Goal: Task Accomplishment & Management: Manage account settings

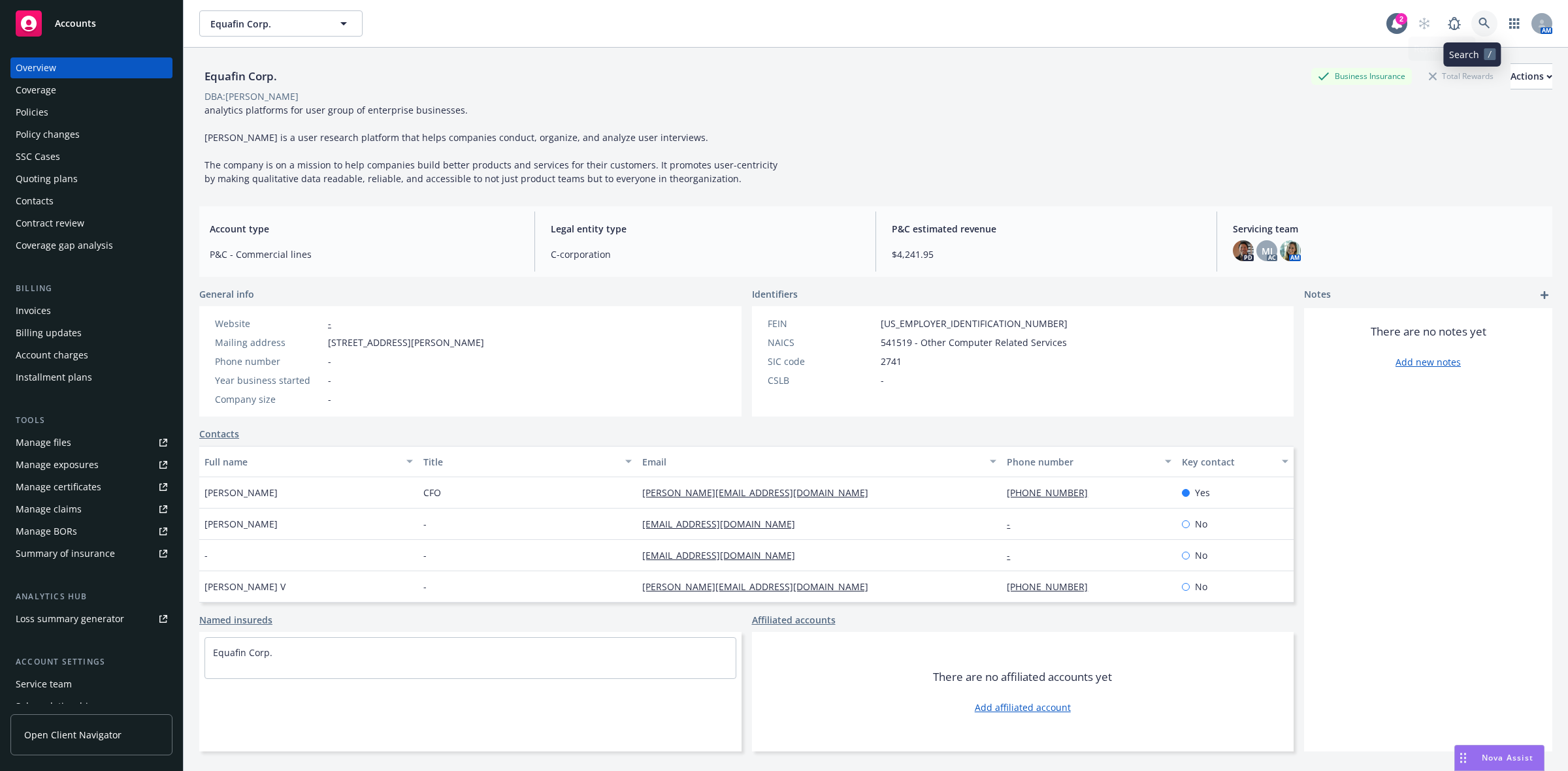
click at [1479, 26] on icon at bounding box center [1485, 24] width 12 height 12
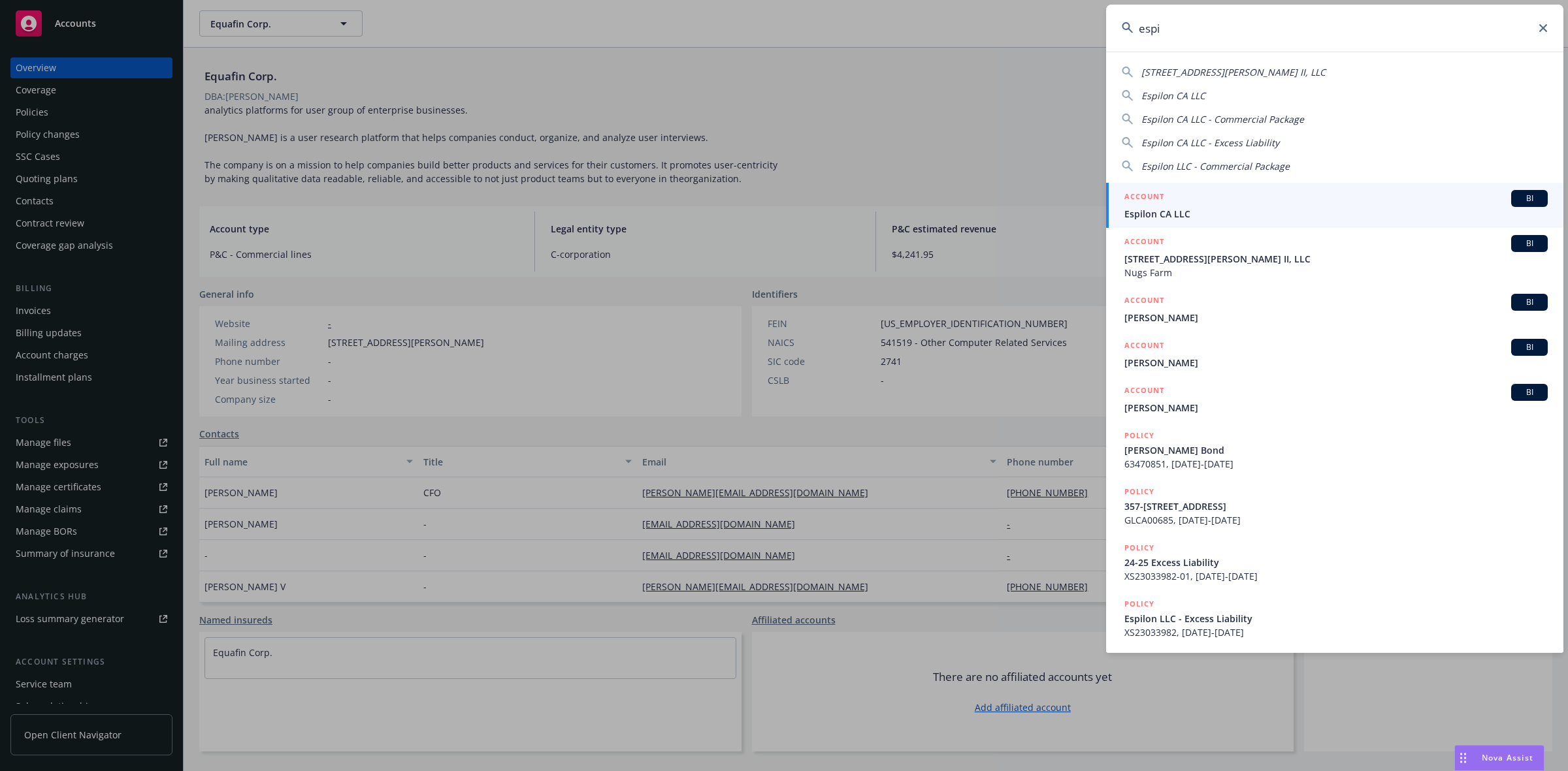
type input "espi"
click at [1216, 207] on span "Espilon CA LLC" at bounding box center [1336, 214] width 423 height 13
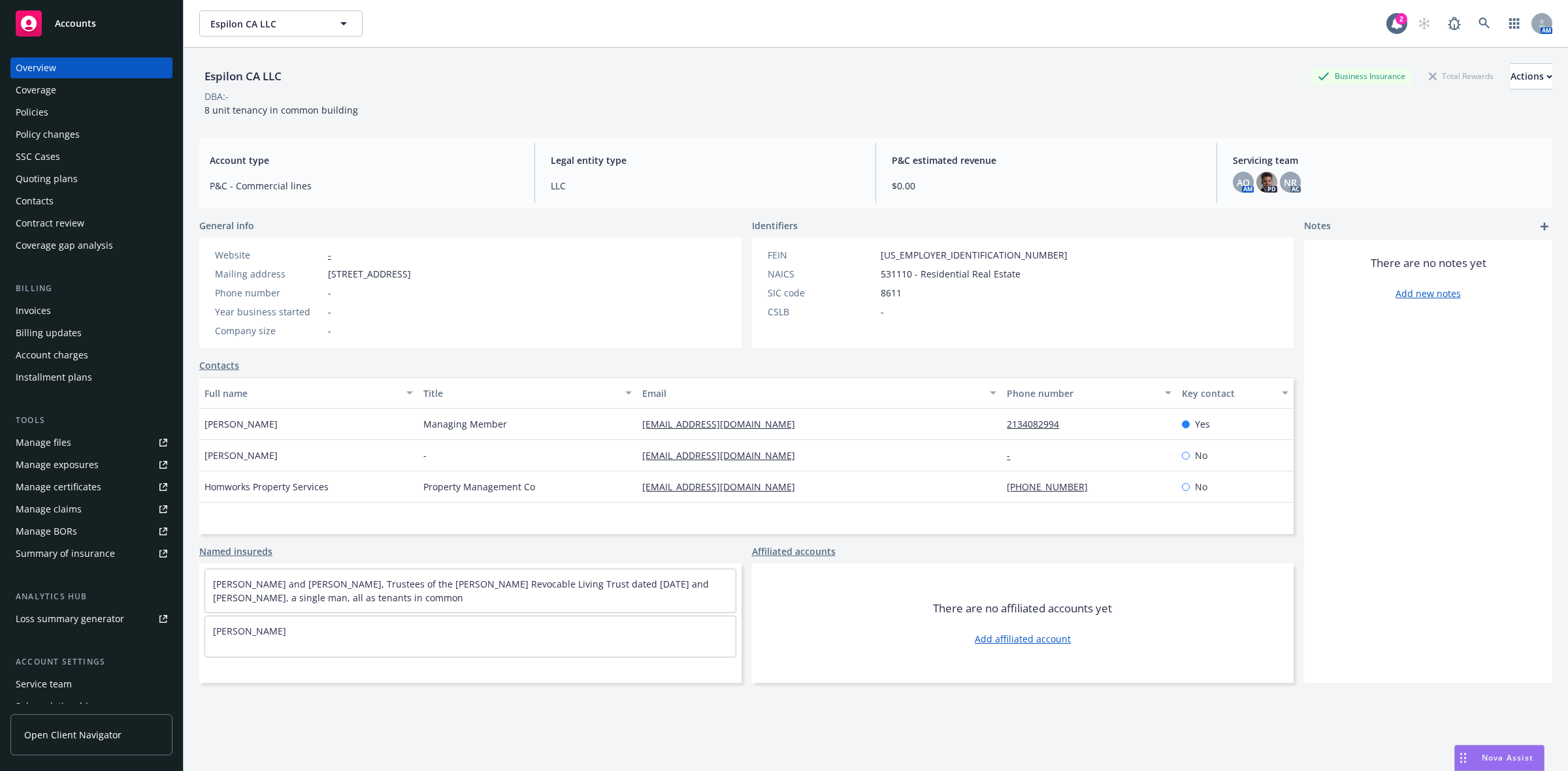
click at [128, 114] on div "Policies" at bounding box center [91, 112] width 151 height 21
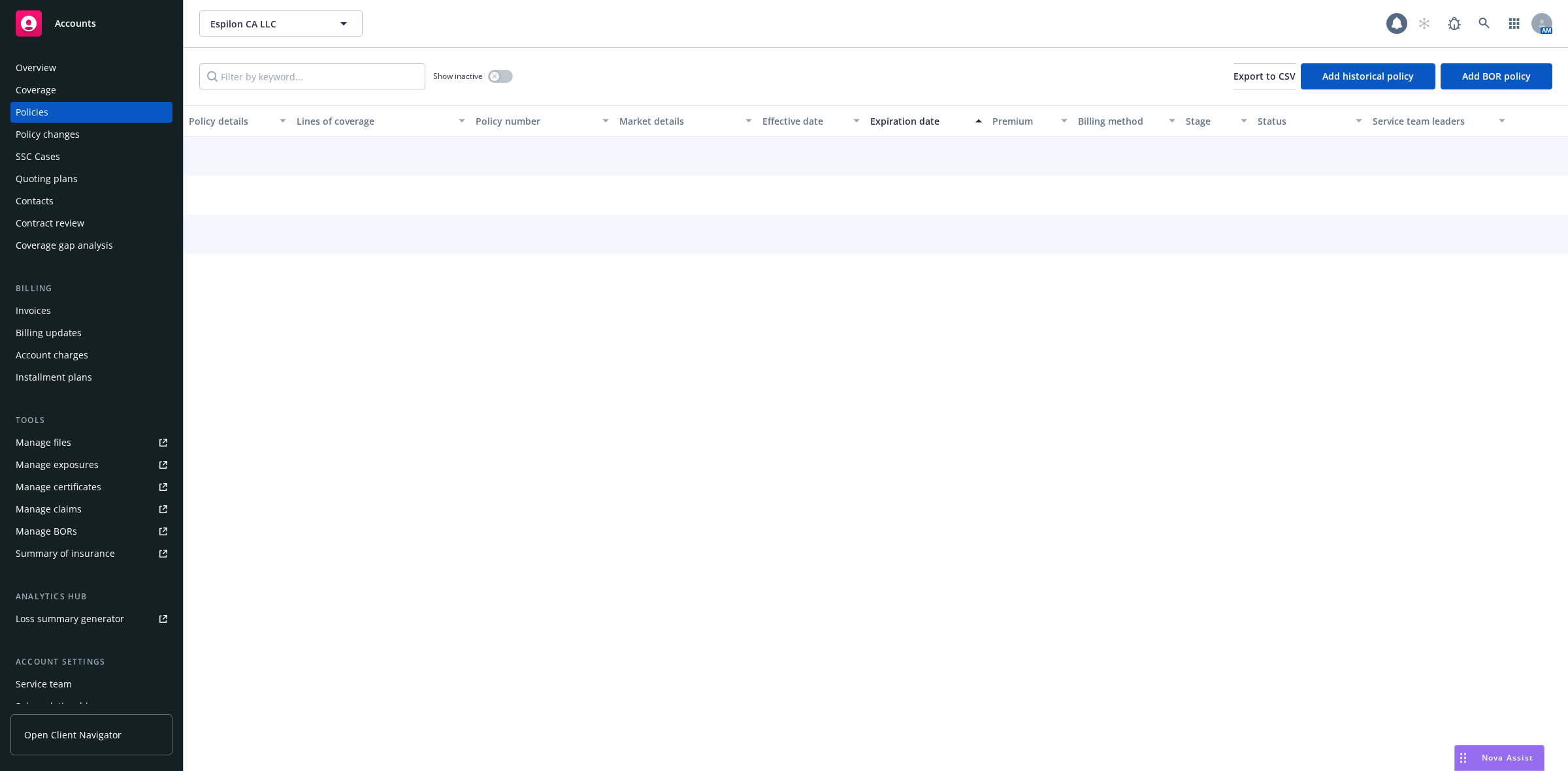
drag, startPoint x: 105, startPoint y: 118, endPoint x: 97, endPoint y: 106, distance: 14.4
click at [97, 106] on div "Policies" at bounding box center [91, 112] width 151 height 21
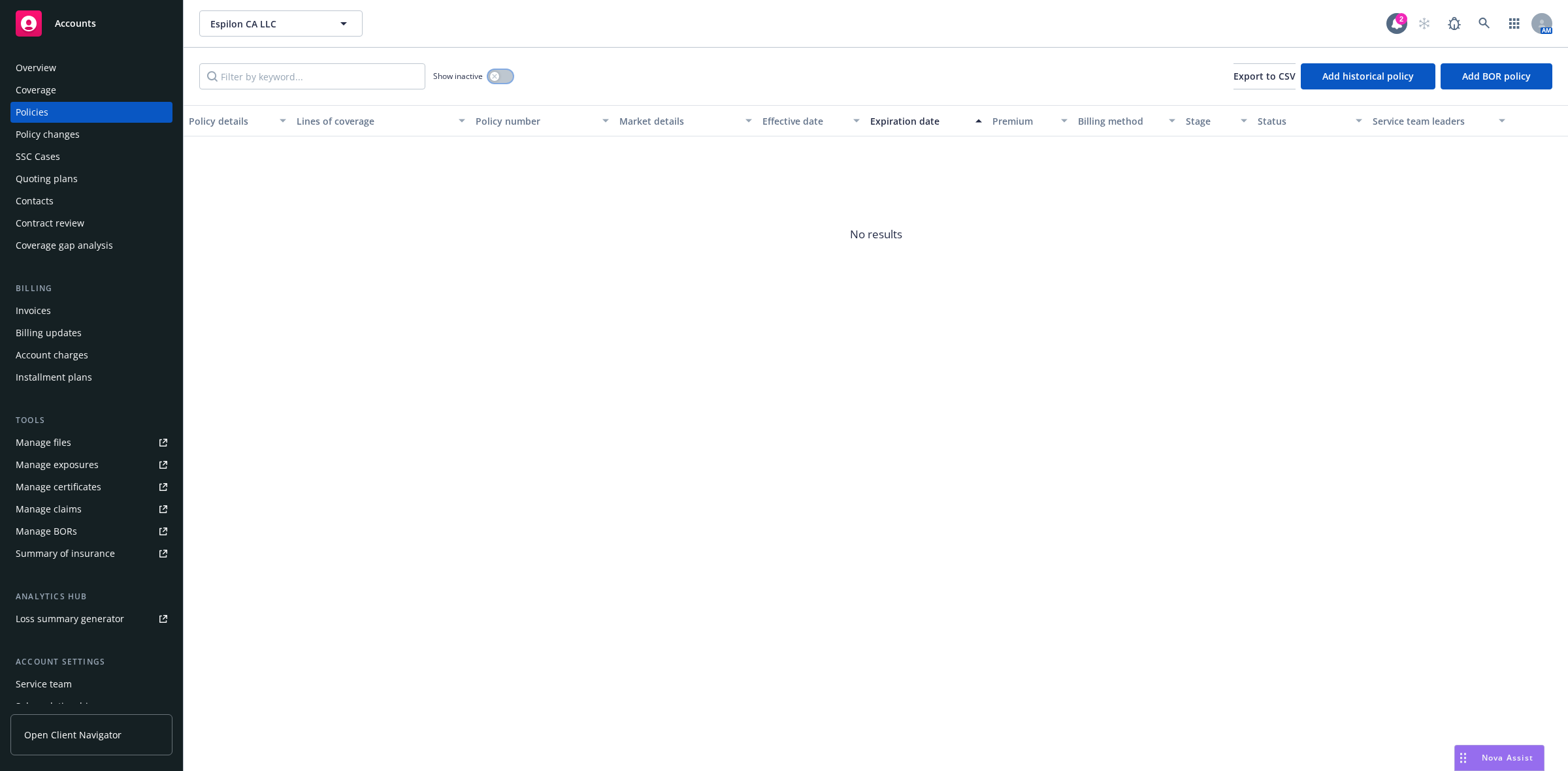
click at [489, 73] on button "button" at bounding box center [500, 76] width 24 height 13
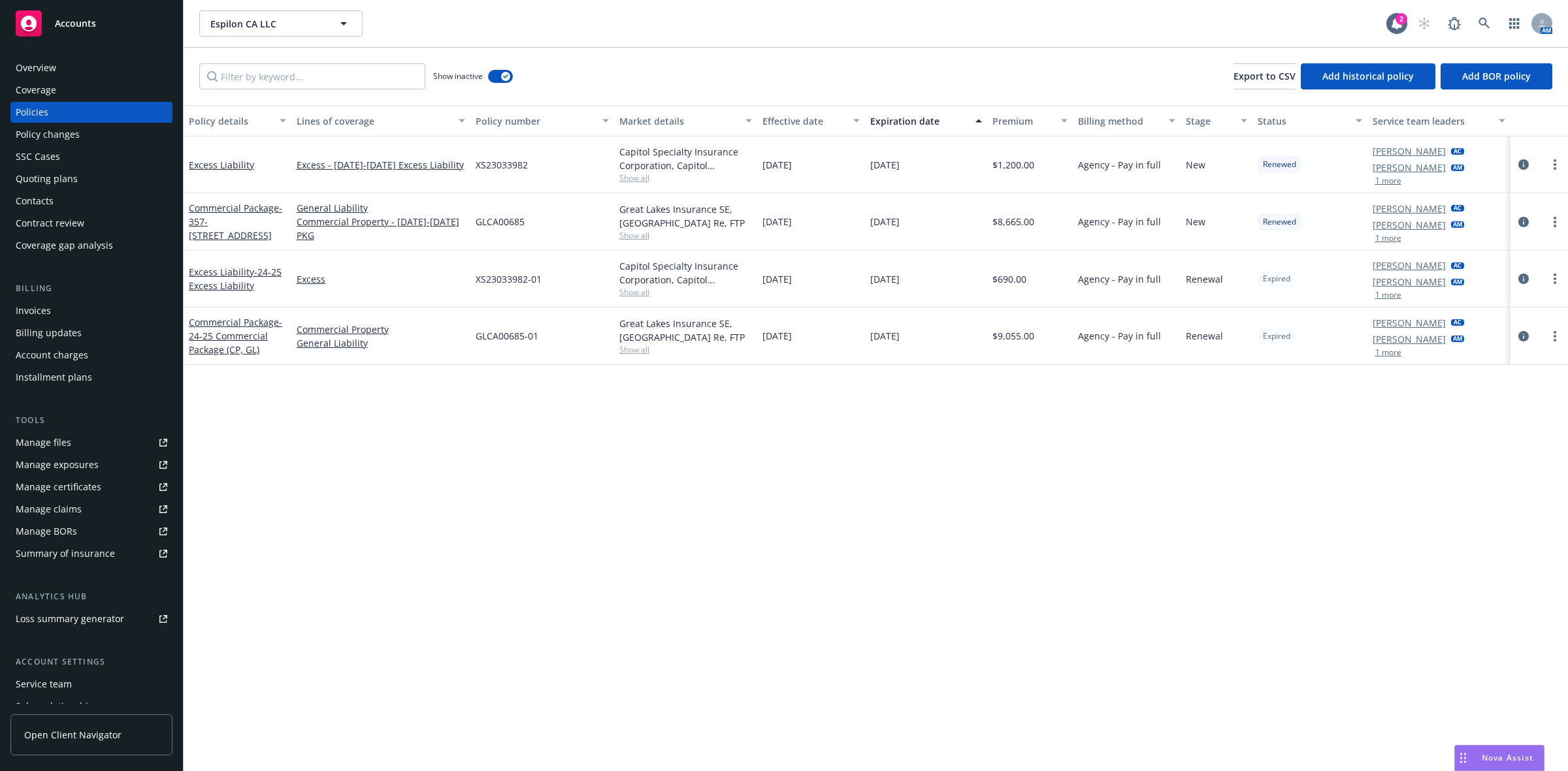
click at [77, 445] on link "Manage files" at bounding box center [91, 443] width 162 height 21
click at [47, 452] on div "Manage files" at bounding box center [43, 443] width 56 height 21
